Goal: Transaction & Acquisition: Purchase product/service

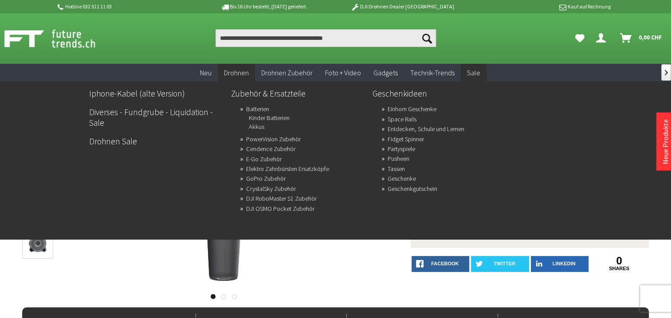
click at [475, 73] on span "Sale" at bounding box center [473, 72] width 13 height 9
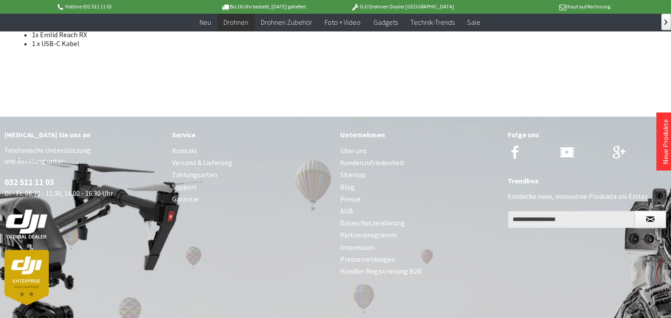
scroll to position [1307, 0]
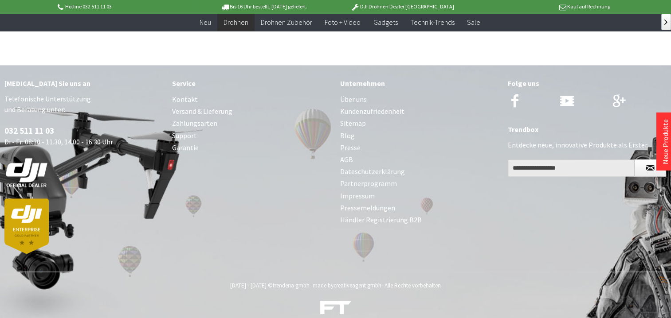
click at [188, 94] on link "Kontakt" at bounding box center [251, 100] width 159 height 12
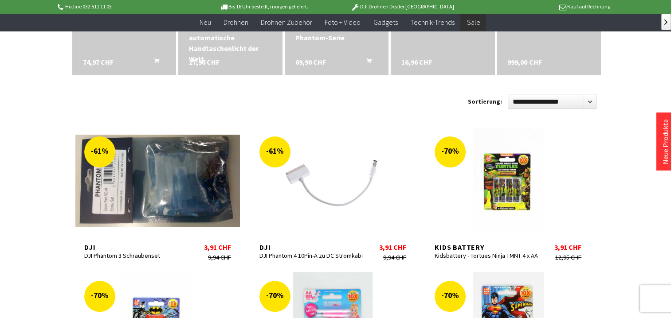
scroll to position [266, 0]
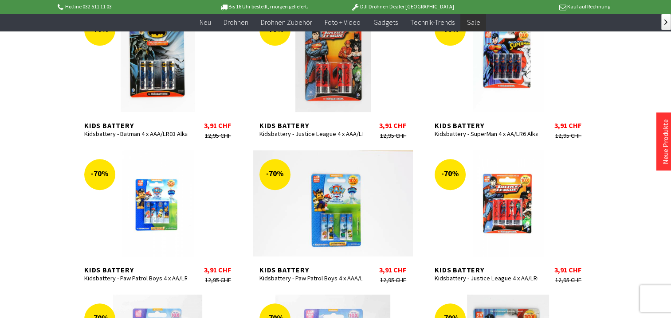
scroll to position [355, 0]
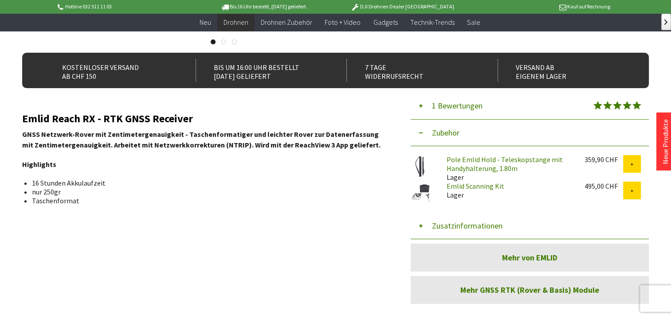
scroll to position [243, 0]
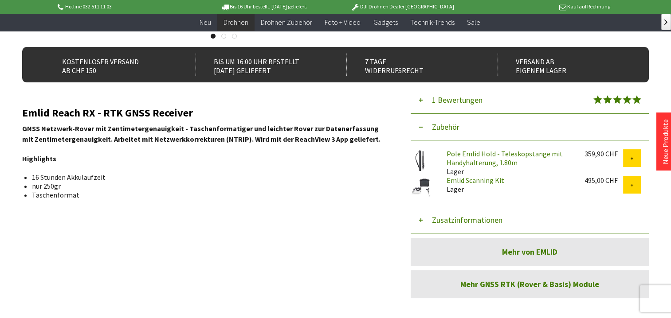
click at [449, 126] on button "Zubehör" at bounding box center [530, 127] width 238 height 27
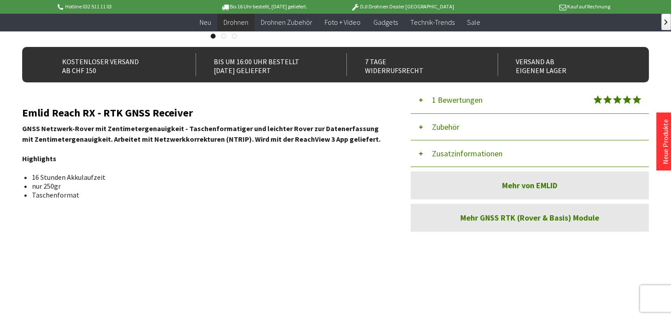
click at [449, 126] on button "Zubehör" at bounding box center [530, 127] width 238 height 27
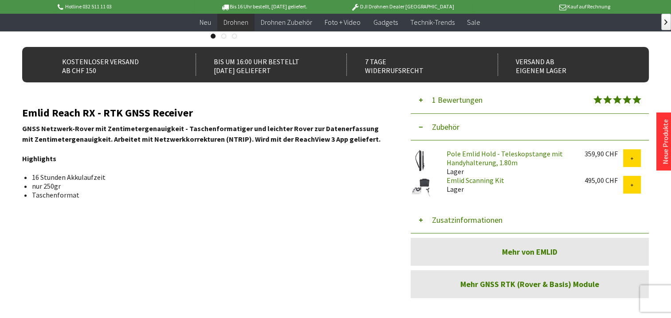
click at [463, 157] on link "Pole Emlid Hold - Teleskopstange mit Handyhalterung, 1.80m" at bounding box center [504, 158] width 116 height 18
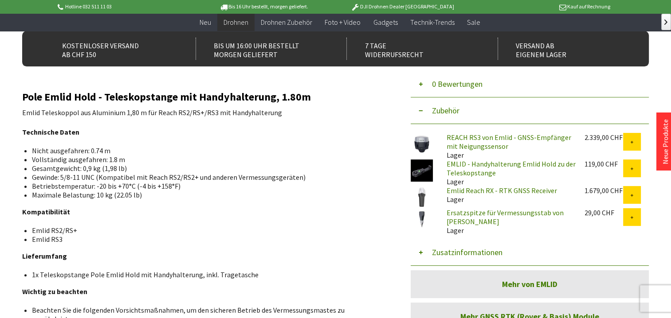
scroll to position [266, 0]
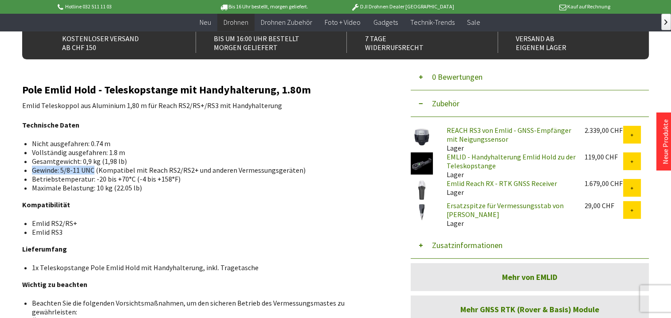
drag, startPoint x: 94, startPoint y: 170, endPoint x: 33, endPoint y: 170, distance: 60.8
click at [33, 170] on li "Gewinde: 5/8-11 UNC (Kompatibel mit Reach RS2/RS2+ und anderen Vermessungsgerät…" at bounding box center [205, 170] width 347 height 9
copy li "Gewinde: 5/8-11 UNC"
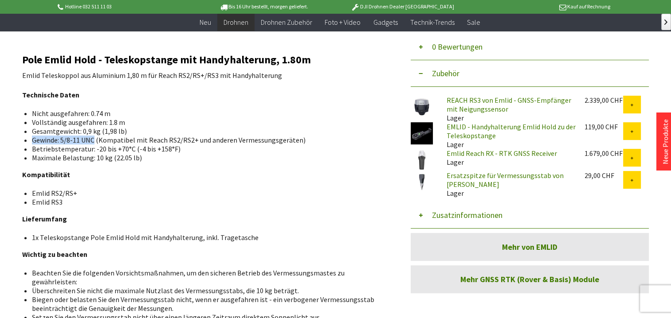
scroll to position [310, 0]
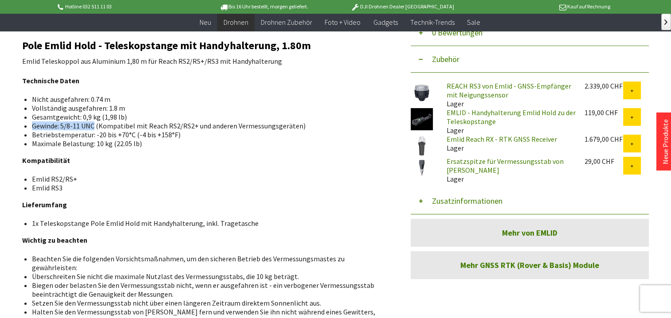
click at [447, 201] on button "Zusatzinformationen" at bounding box center [530, 201] width 238 height 27
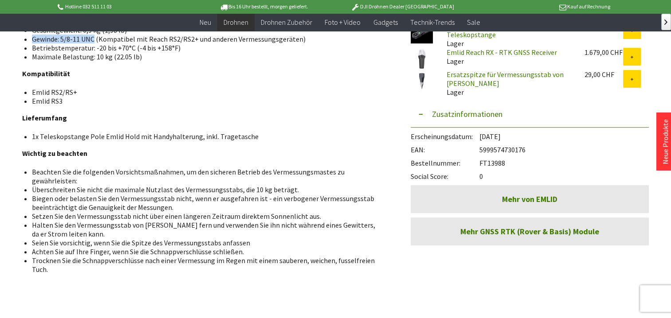
scroll to position [399, 0]
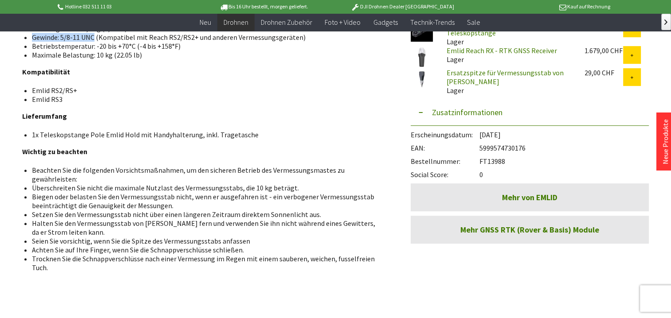
click at [539, 197] on link "Mehr von EMLID" at bounding box center [530, 198] width 238 height 28
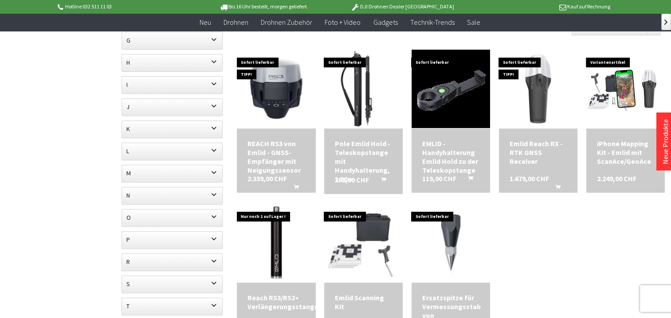
scroll to position [399, 0]
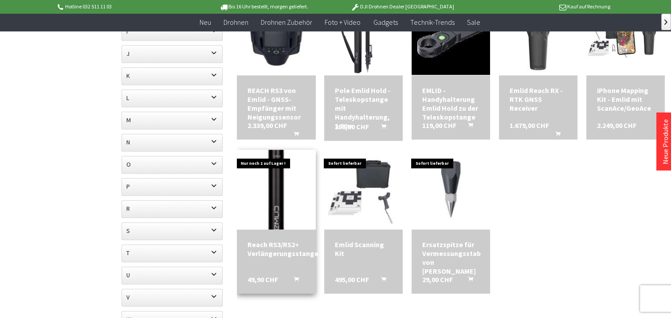
click at [283, 209] on img at bounding box center [276, 190] width 110 height 110
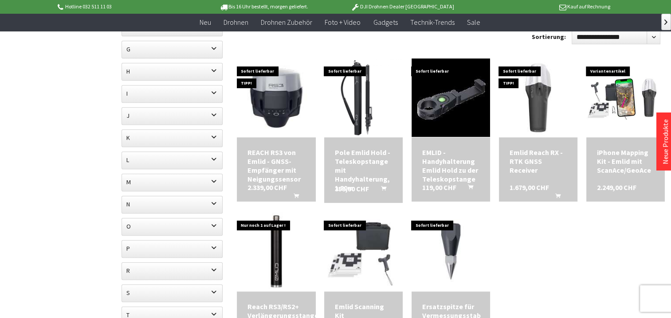
scroll to position [266, 0]
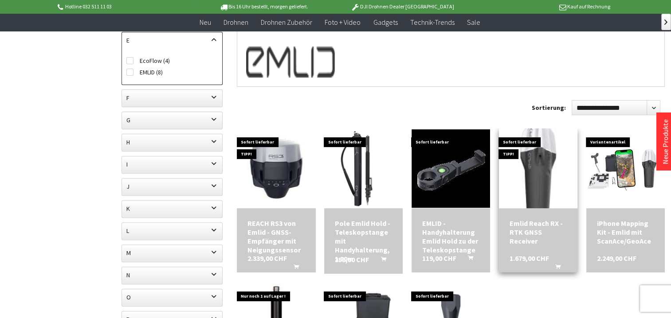
click at [527, 181] on img at bounding box center [538, 169] width 110 height 110
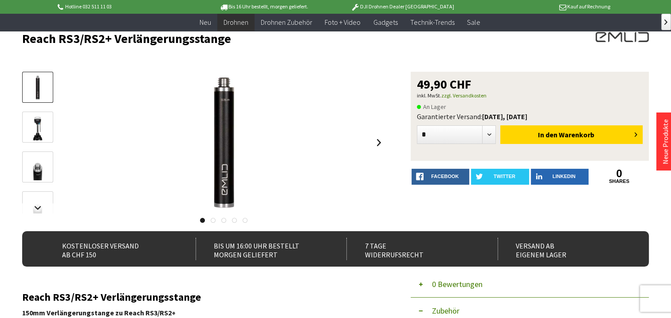
scroll to position [44, 0]
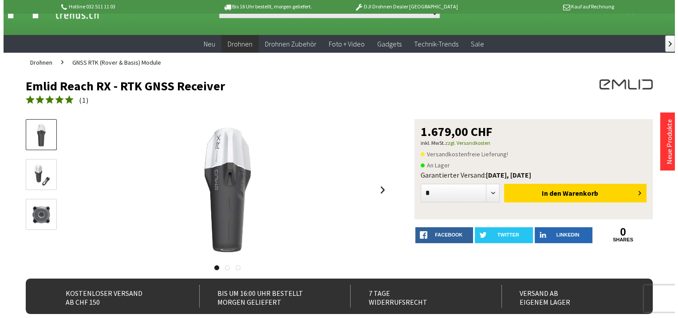
scroll to position [44, 0]
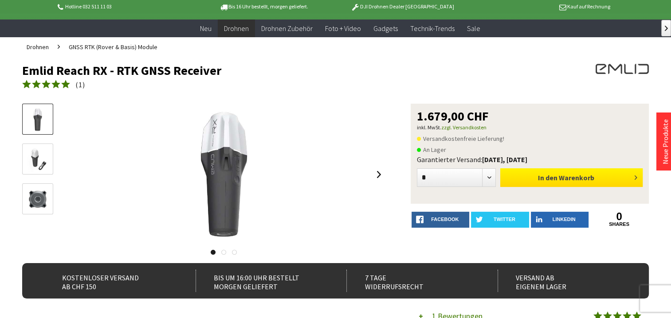
click at [572, 179] on span "Warenkorb" at bounding box center [576, 177] width 35 height 9
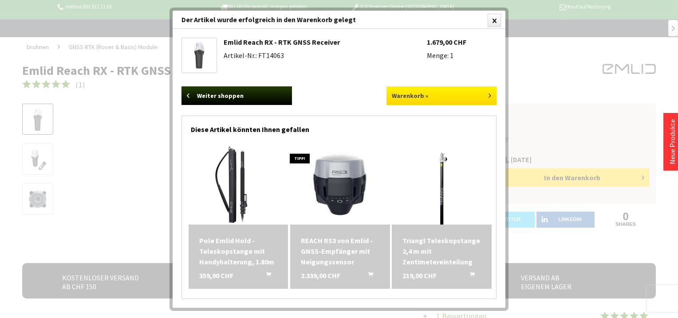
click at [417, 93] on link "Warenkorb »" at bounding box center [441, 95] width 110 height 19
